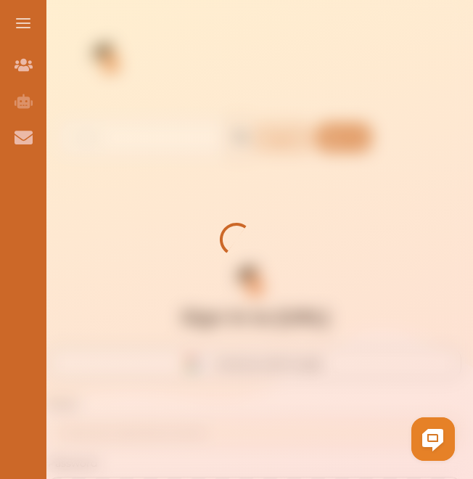
type input "diana.a003@outlook.com"
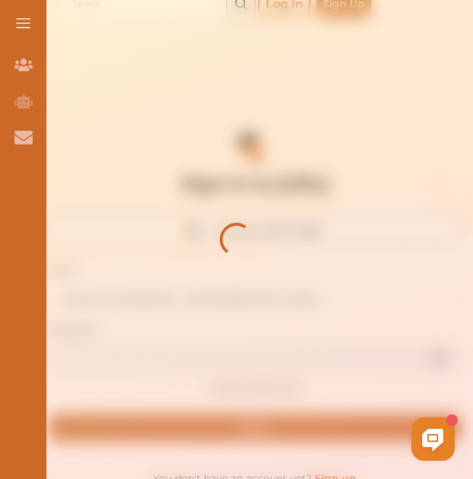
scroll to position [136, 0]
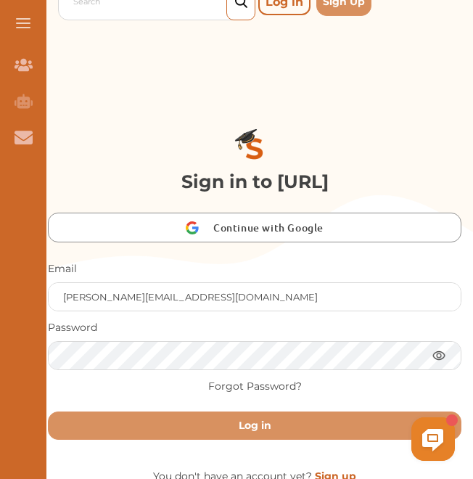
click at [308, 427] on div "1" at bounding box center [292, 356] width 334 height 218
click at [255, 427] on div "1" at bounding box center [292, 356] width 334 height 218
click at [267, 421] on div "1" at bounding box center [292, 356] width 334 height 218
click at [265, 429] on div "1" at bounding box center [292, 356] width 334 height 218
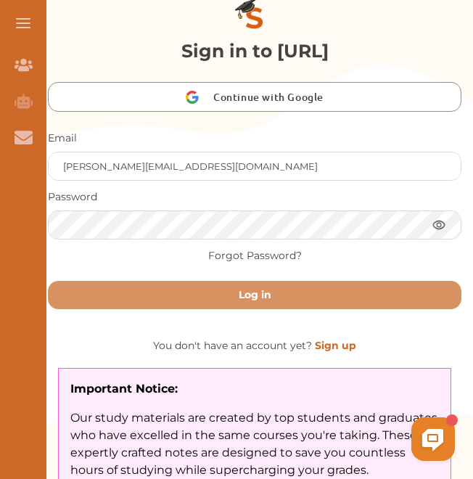
scroll to position [328, 0]
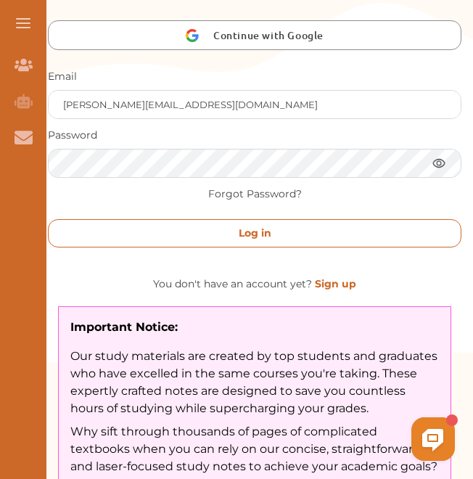
click at [353, 226] on button "Log in" at bounding box center [255, 233] width 414 height 28
